Goal: Information Seeking & Learning: Learn about a topic

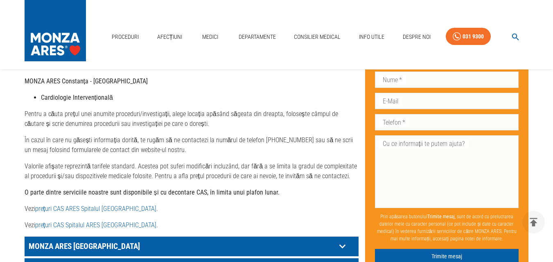
scroll to position [369, 0]
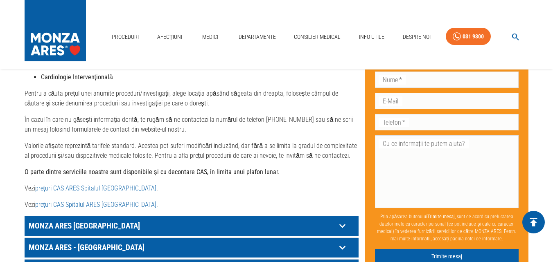
click at [533, 222] on icon "delete" at bounding box center [533, 222] width 7 height 9
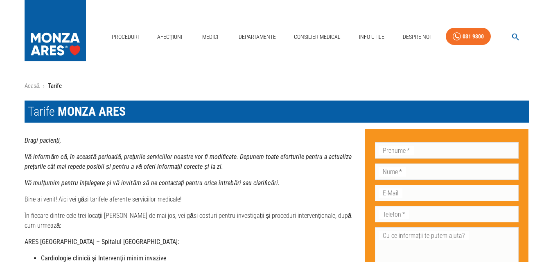
scroll to position [0, 0]
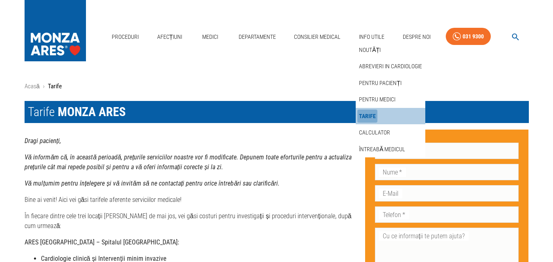
click at [365, 115] on link "Tarife" at bounding box center [367, 117] width 20 height 14
click at [363, 113] on link "Tarife" at bounding box center [367, 117] width 20 height 14
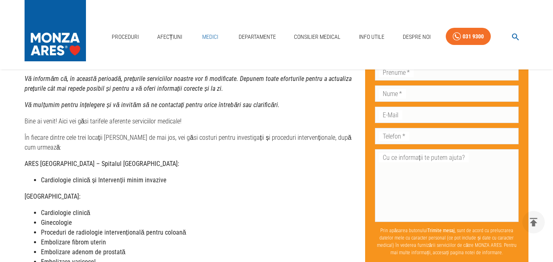
scroll to position [82, 0]
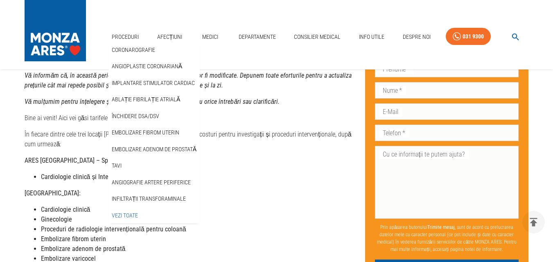
drag, startPoint x: 131, startPoint y: 216, endPoint x: 130, endPoint y: 211, distance: 4.5
click at [130, 216] on link "Vezi Toate" at bounding box center [124, 216] width 29 height 14
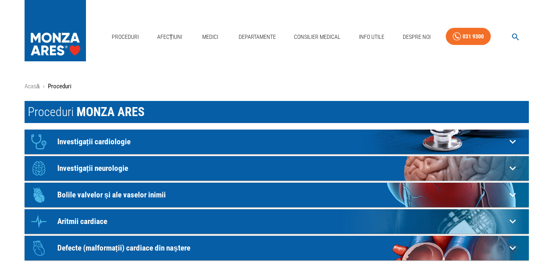
click at [88, 146] on p "Aritmii cardiace" at bounding box center [281, 142] width 449 height 9
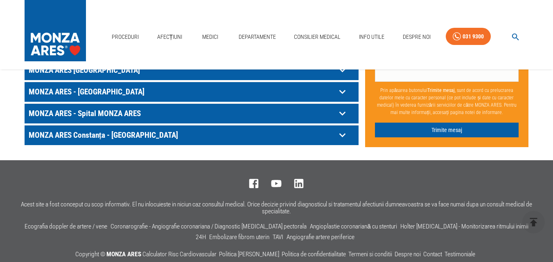
scroll to position [580, 0]
